Goal: Task Accomplishment & Management: Manage account settings

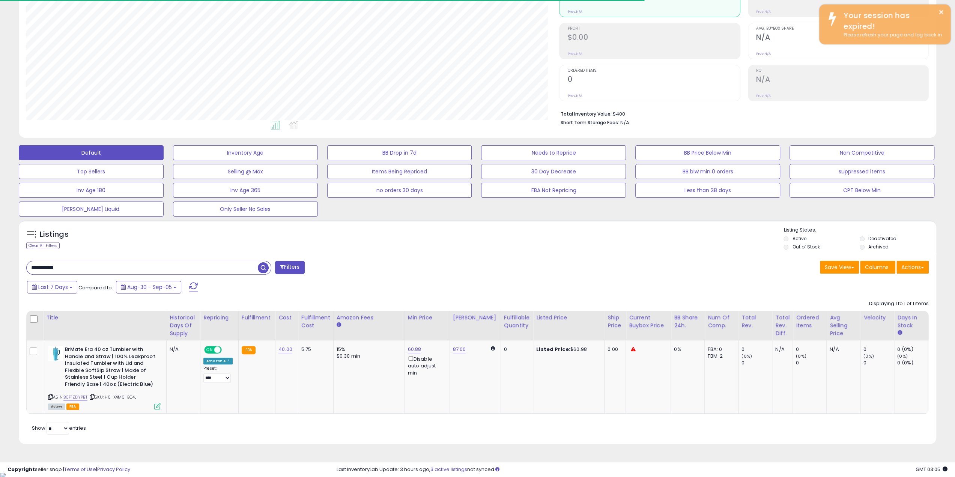
scroll to position [154, 533]
